Goal: Transaction & Acquisition: Purchase product/service

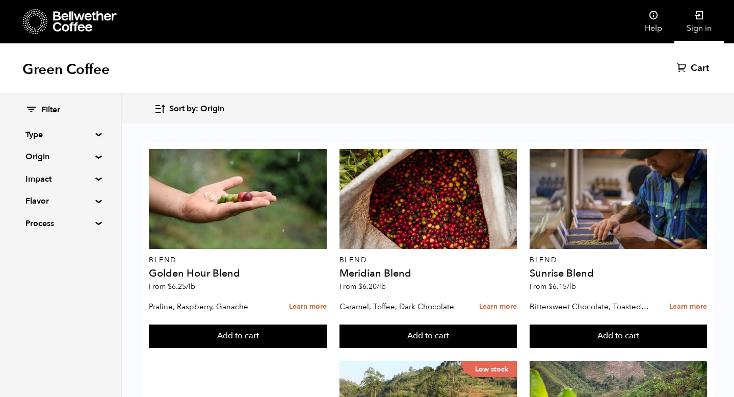
click at [697, 17] on icon at bounding box center [699, 15] width 10 height 10
click at [698, 67] on link "Cart (5)" at bounding box center [688, 68] width 46 height 12
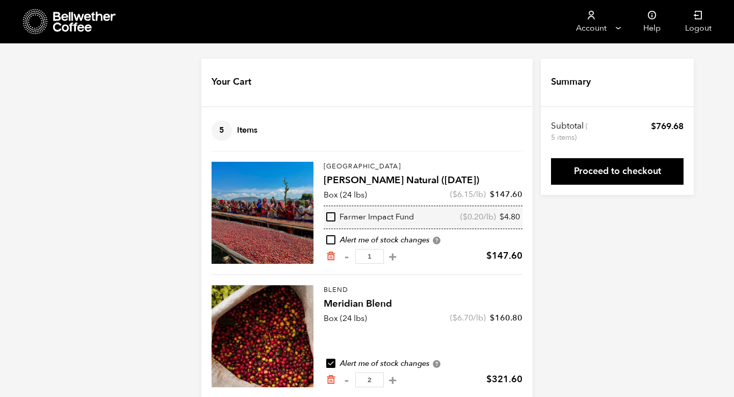
click at [80, 16] on icon at bounding box center [85, 22] width 64 height 20
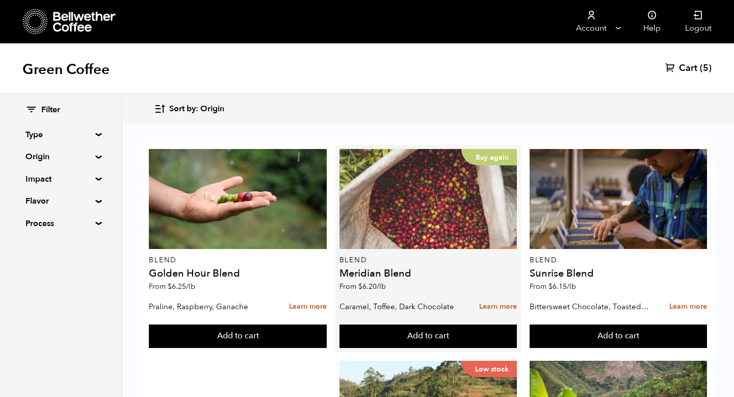
click at [435, 215] on div "Buy again" at bounding box center [427, 199] width 177 height 100
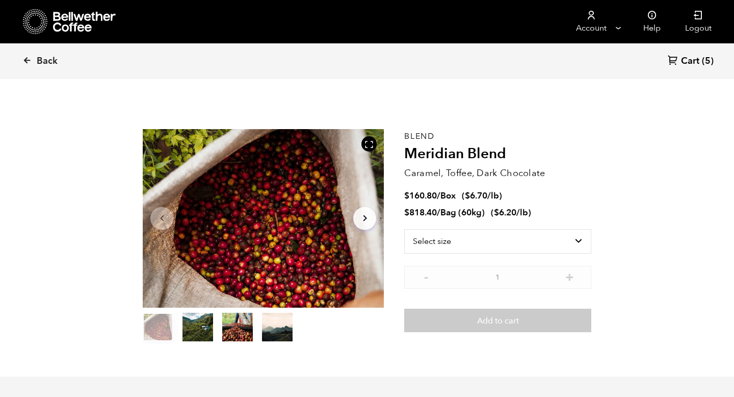
scroll to position [443, 436]
click at [575, 240] on select "Select size Bag (60kg) (132 lbs) Box (24 lbs)" at bounding box center [497, 241] width 187 height 24
select select "box"
click at [404, 229] on select "Select size Bag (60kg) (132 lbs) Box (24 lbs)" at bounding box center [497, 241] width 187 height 24
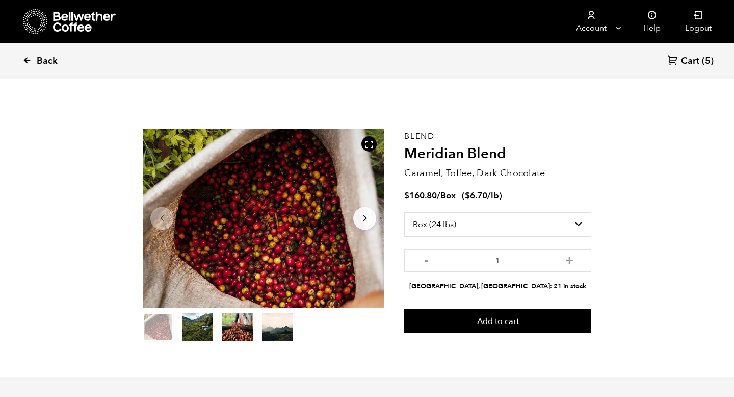
click at [42, 61] on span "Back" at bounding box center [47, 61] width 21 height 12
